Goal: Find specific page/section: Find specific page/section

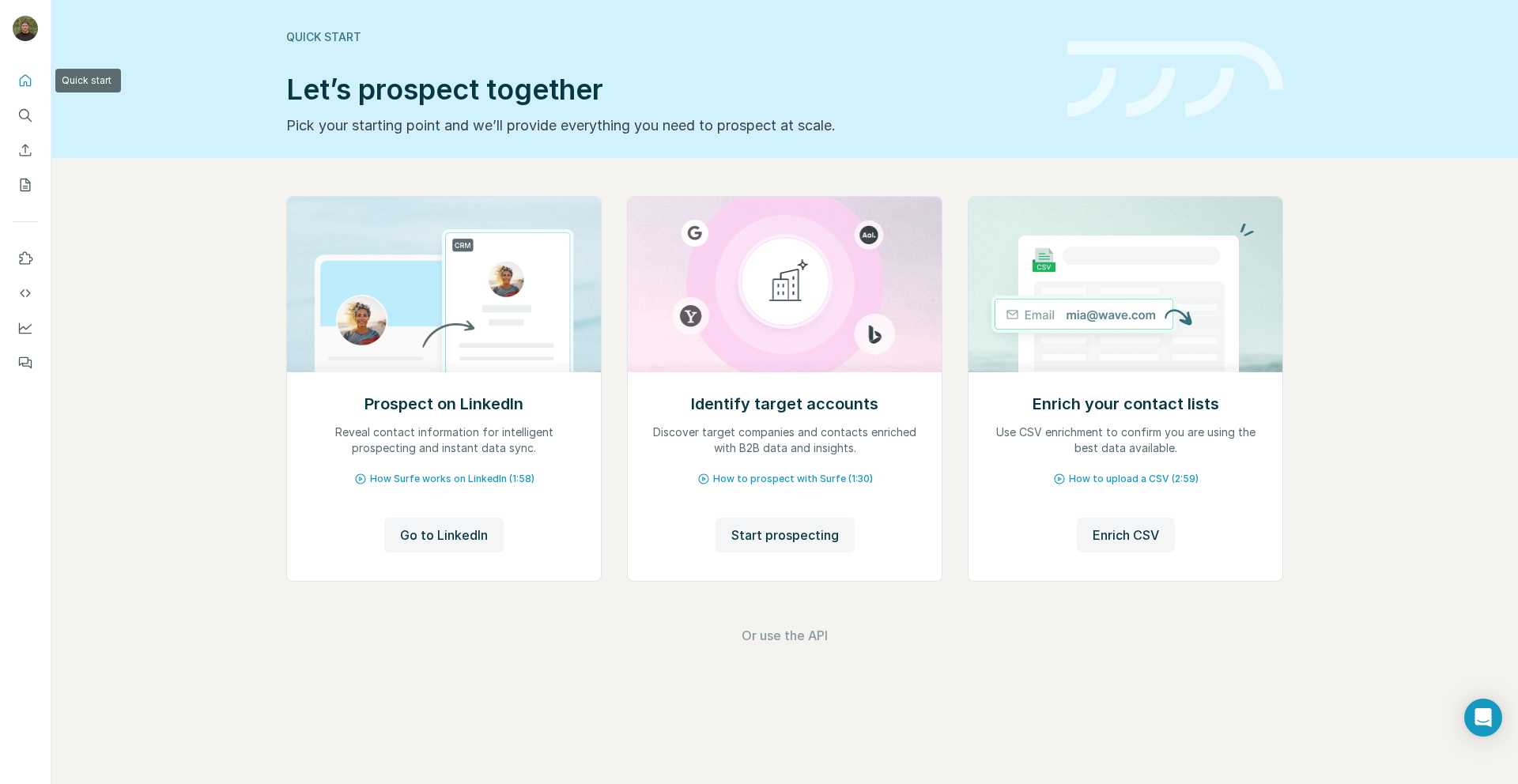
click at [21, 80] on icon "Quick start" at bounding box center [25, 80] width 16 height 16
click at [40, 112] on div at bounding box center [25, 217] width 51 height 320
click at [35, 120] on button "Search" at bounding box center [24, 115] width 25 height 29
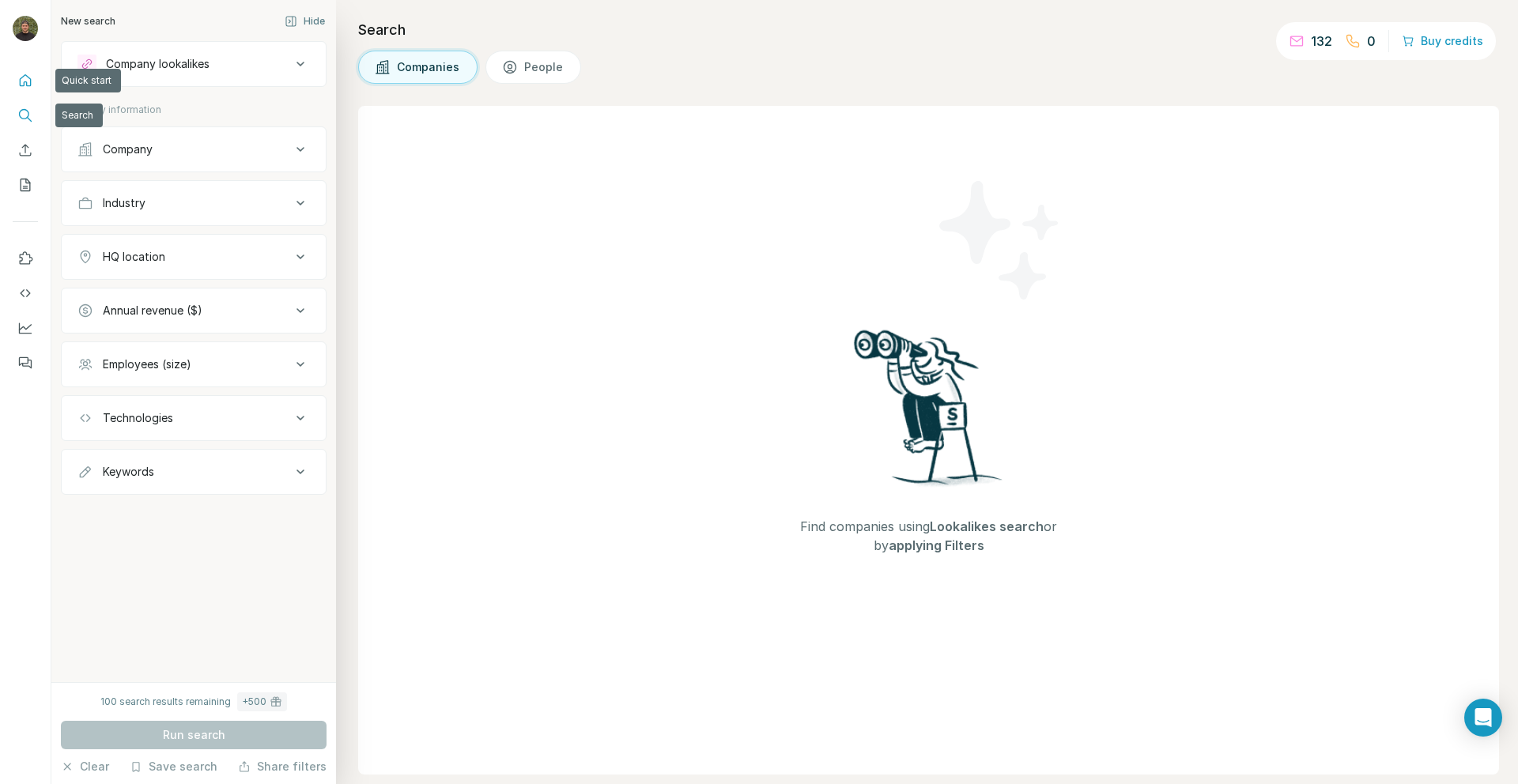
click at [28, 78] on icon "Quick start" at bounding box center [25, 80] width 16 height 16
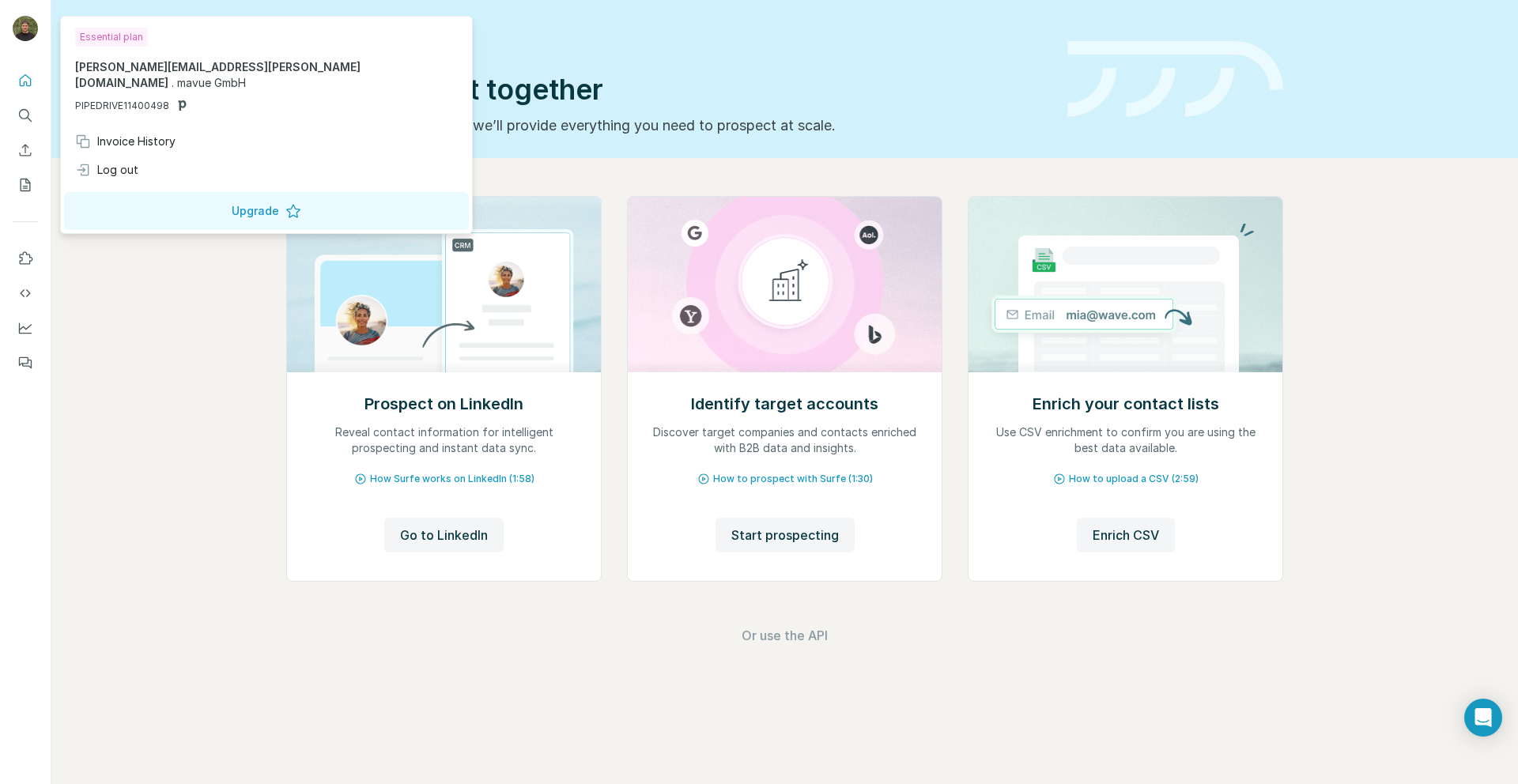
click at [28, 51] on div at bounding box center [27, 31] width 45 height 52
